Goal: Task Accomplishment & Management: Complete application form

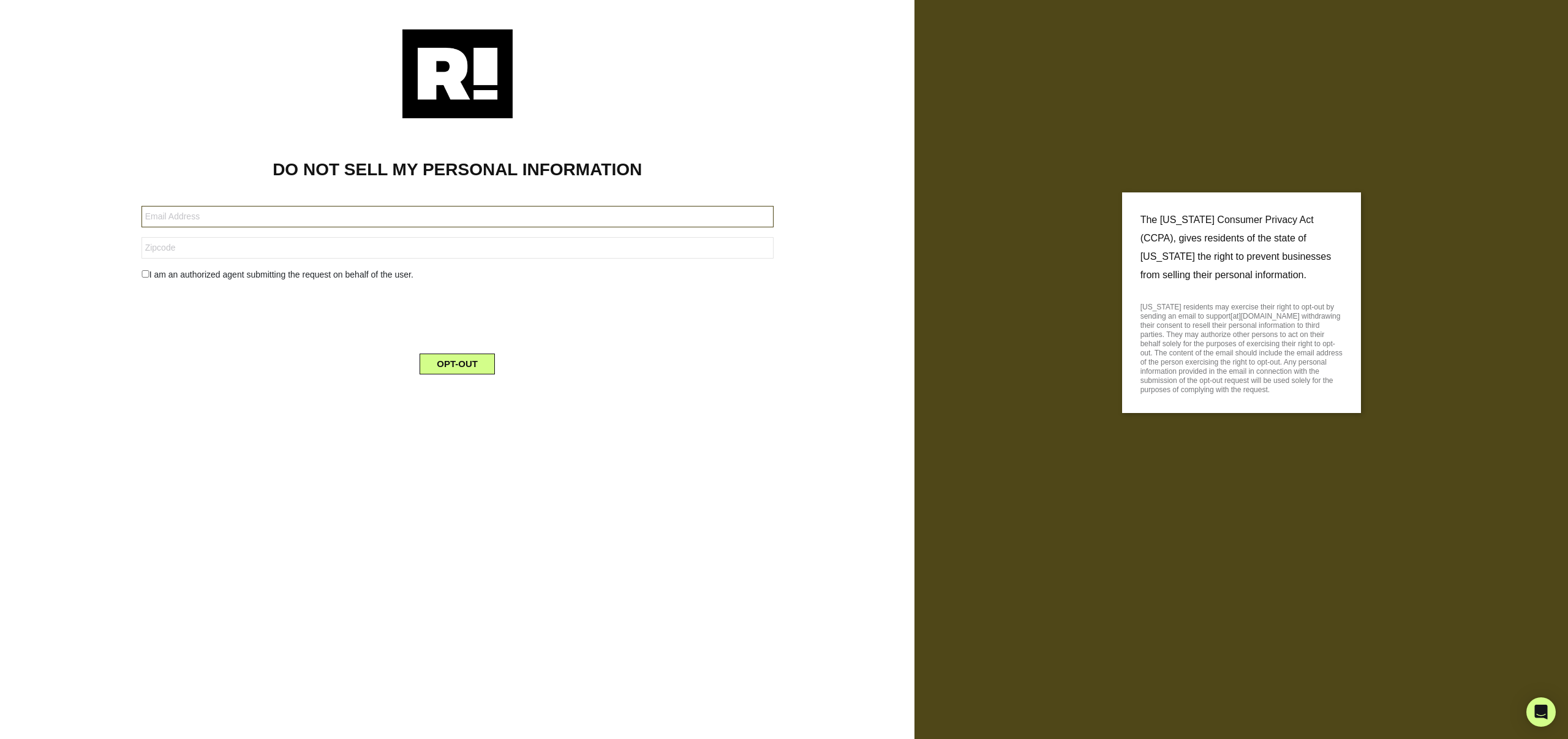
click at [199, 223] on input "text" at bounding box center [457, 216] width 632 height 21
type input "stwallis@gmail.com"
type input "27539"
click at [214, 276] on div "I am an authorized agent submitting the request on behalf of the user." at bounding box center [457, 275] width 650 height 13
click at [443, 359] on button "OPT-OUT" at bounding box center [457, 364] width 75 height 21
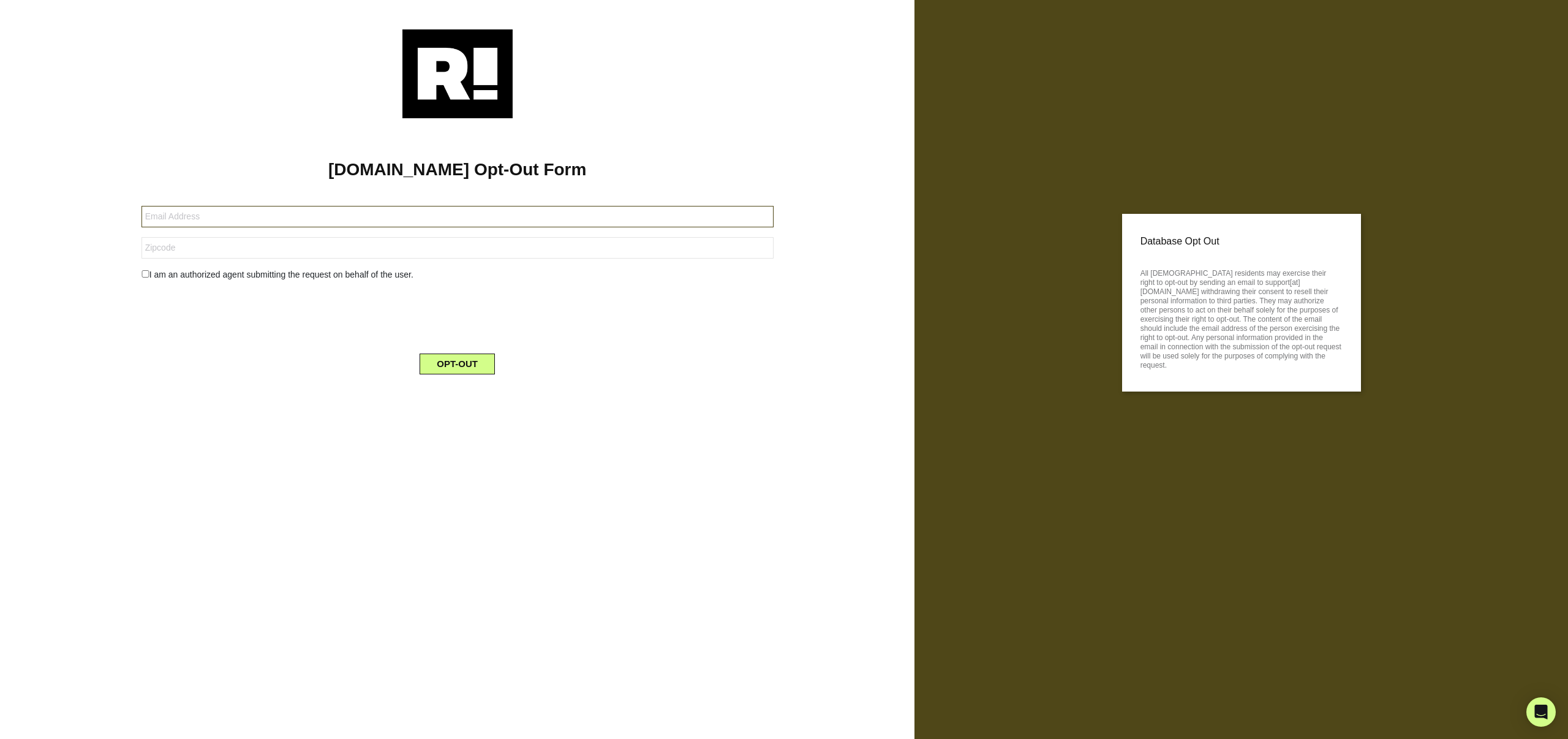
click at [481, 212] on input "text" at bounding box center [457, 216] width 632 height 21
type input "[EMAIL_ADDRESS][DOMAIN_NAME]"
type input "27539"
click at [456, 369] on button "OPT-OUT" at bounding box center [457, 364] width 75 height 21
